Goal: Find specific page/section: Find specific page/section

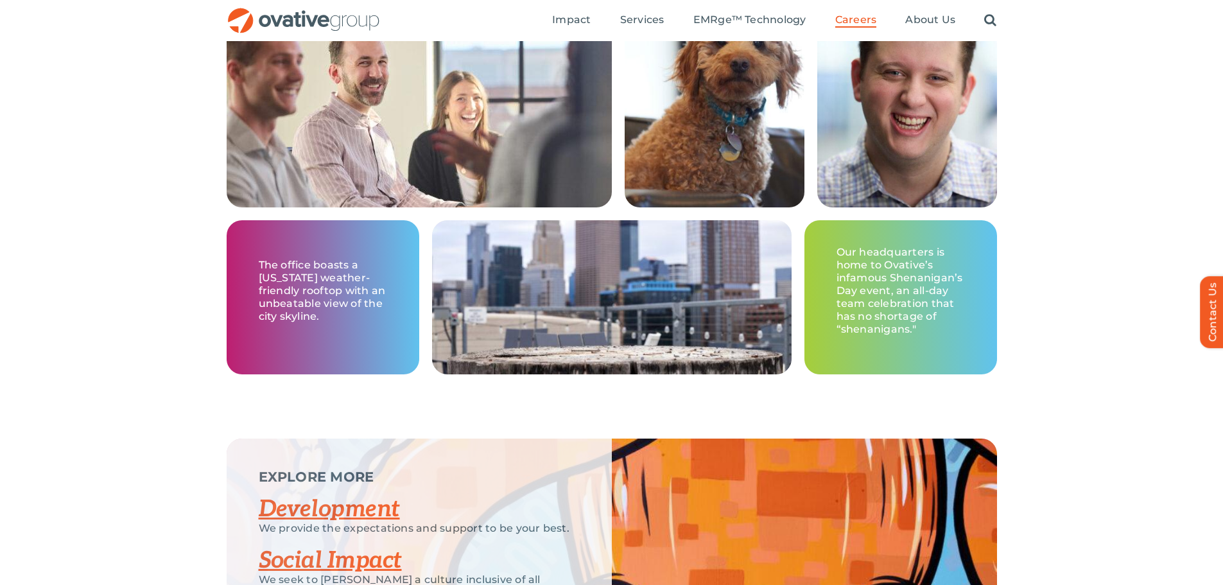
scroll to position [1765, 0]
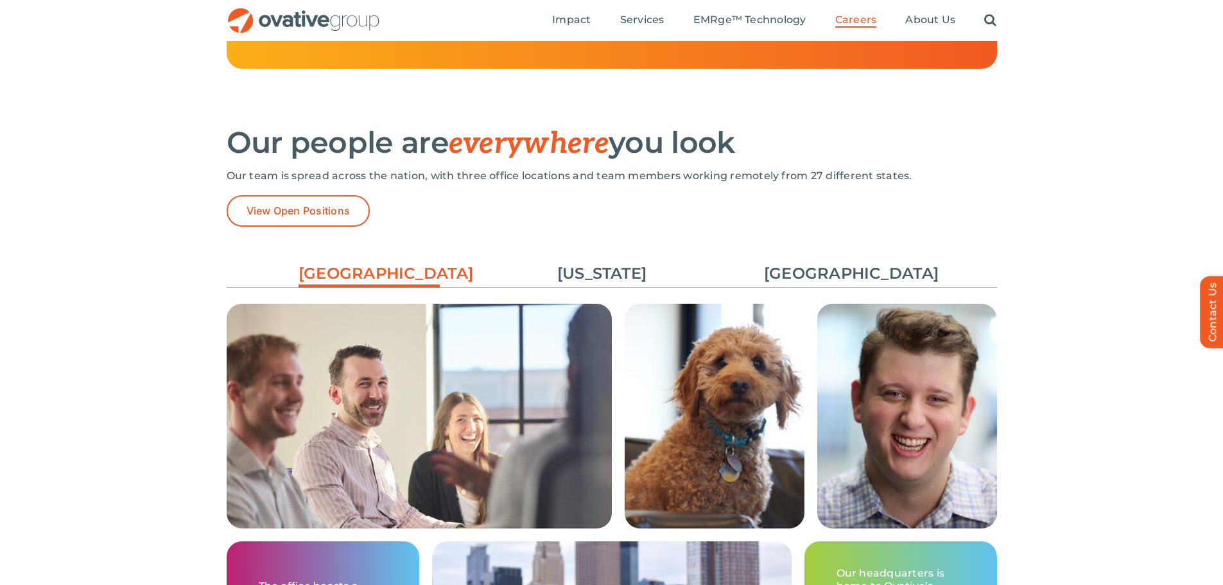
click at [820, 286] on ul "[GEOGRAPHIC_DATA] [US_STATE] [GEOGRAPHIC_DATA]" at bounding box center [612, 273] width 770 height 35
click at [817, 266] on link "[GEOGRAPHIC_DATA]" at bounding box center [834, 274] width 141 height 22
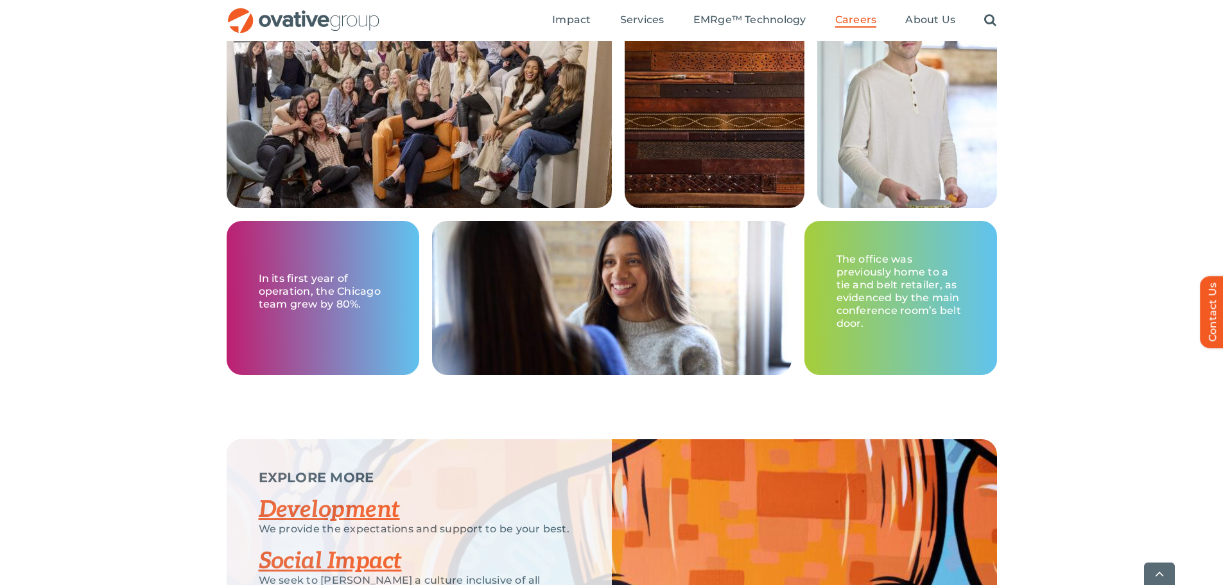
scroll to position [2086, 0]
click at [333, 283] on p "In its first year of operation, the Chicago team grew by 80%." at bounding box center [323, 291] width 128 height 39
click at [901, 289] on p "The office was previously home to a tie and belt retailer, as evidenced by the …" at bounding box center [900, 290] width 128 height 77
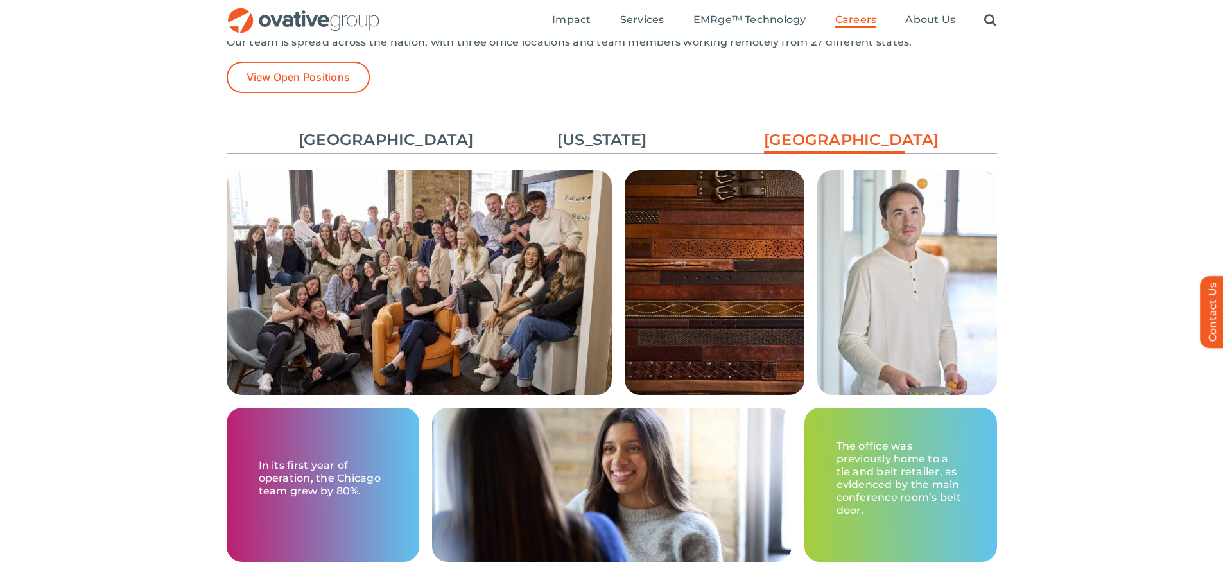
scroll to position [1893, 0]
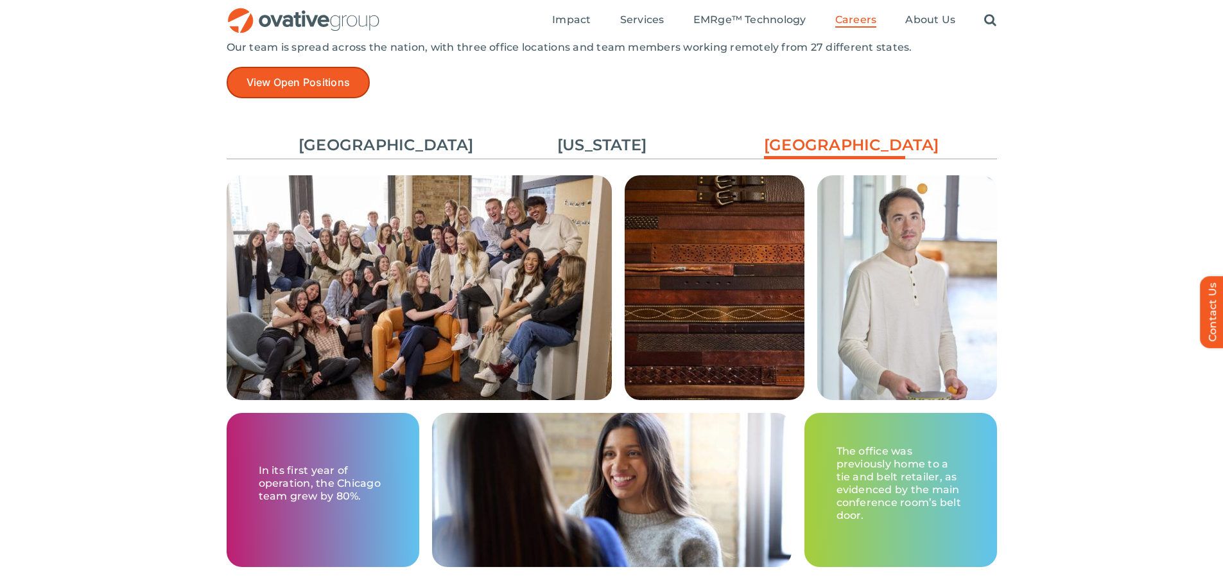
click at [328, 93] on link "View Open Positions" at bounding box center [299, 82] width 144 height 31
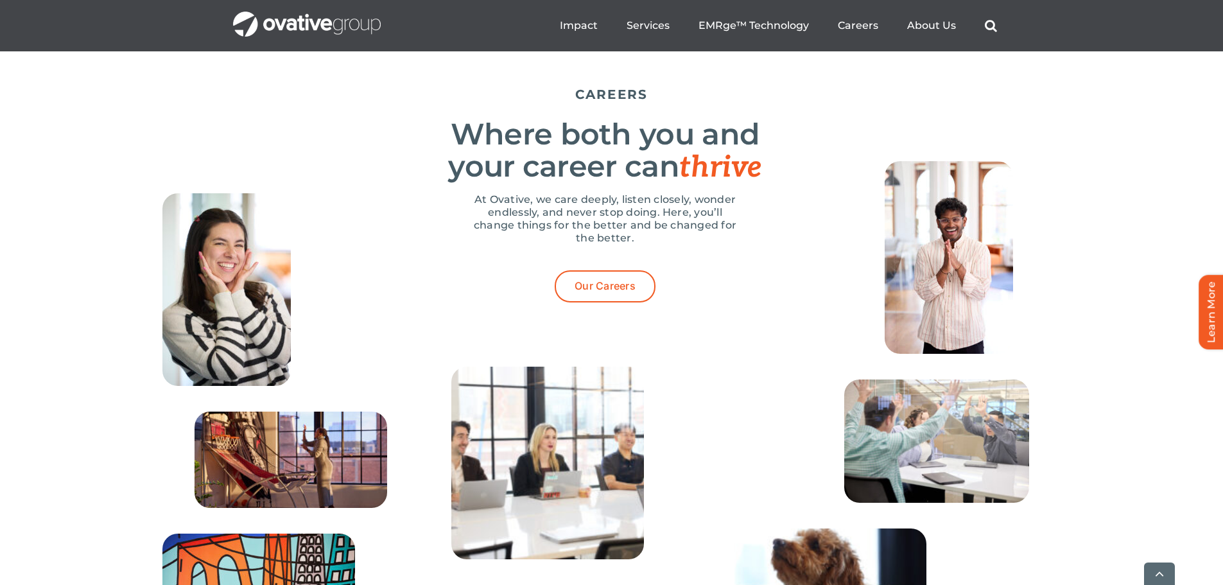
scroll to position [3980, 0]
